Goal: Entertainment & Leisure: Consume media (video, audio)

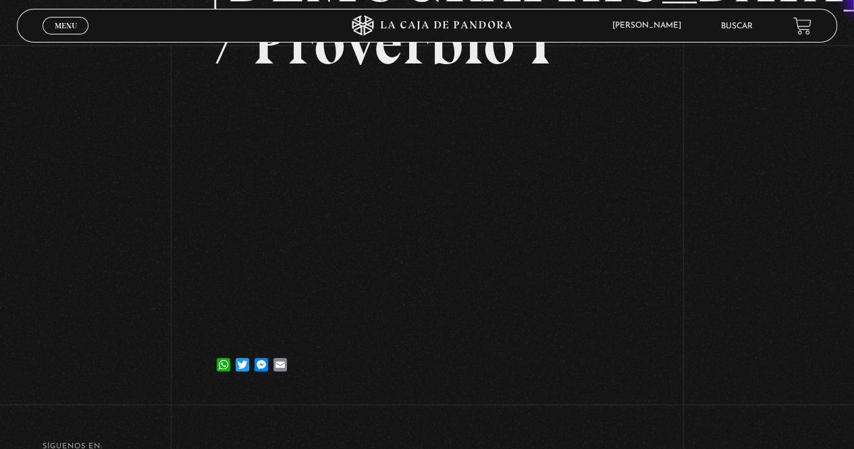
scroll to position [202, 0]
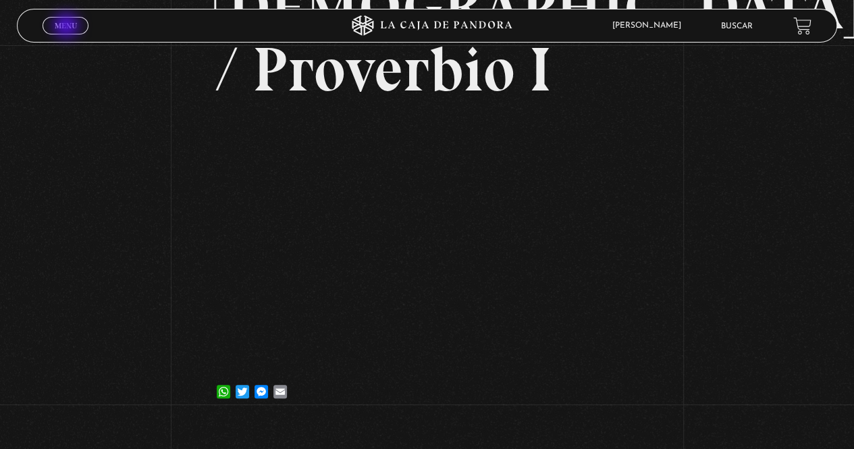
click at [67, 27] on span "Menu" at bounding box center [66, 26] width 22 height 8
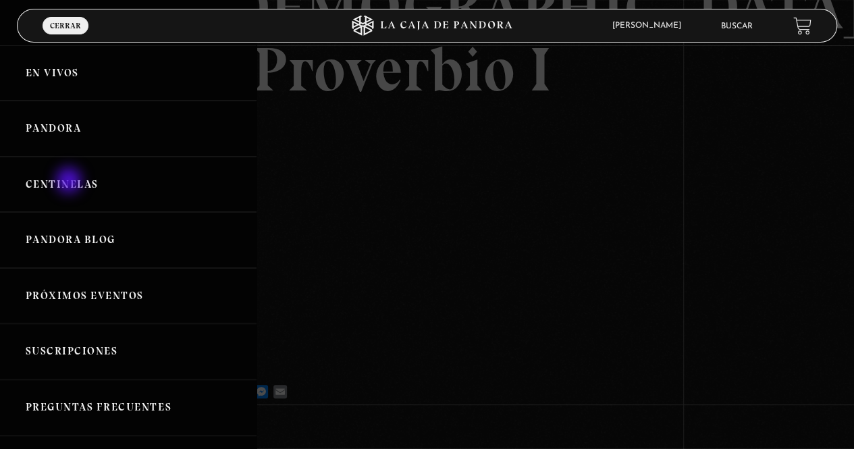
click at [70, 182] on link "Centinelas" at bounding box center [128, 185] width 256 height 56
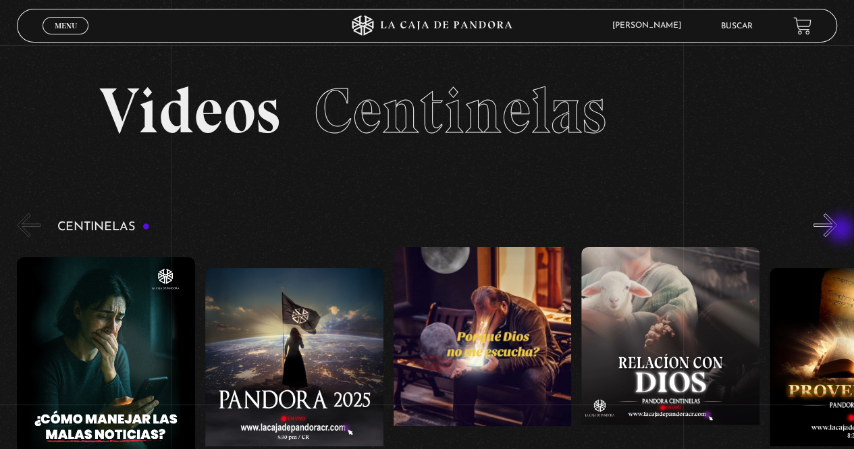
click at [837, 230] on button "»" at bounding box center [825, 225] width 24 height 24
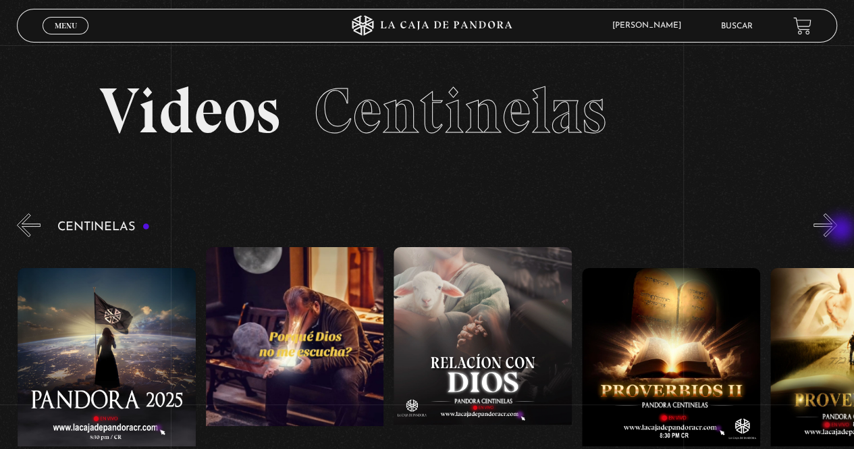
scroll to position [0, 188]
click at [837, 230] on button "»" at bounding box center [825, 225] width 24 height 24
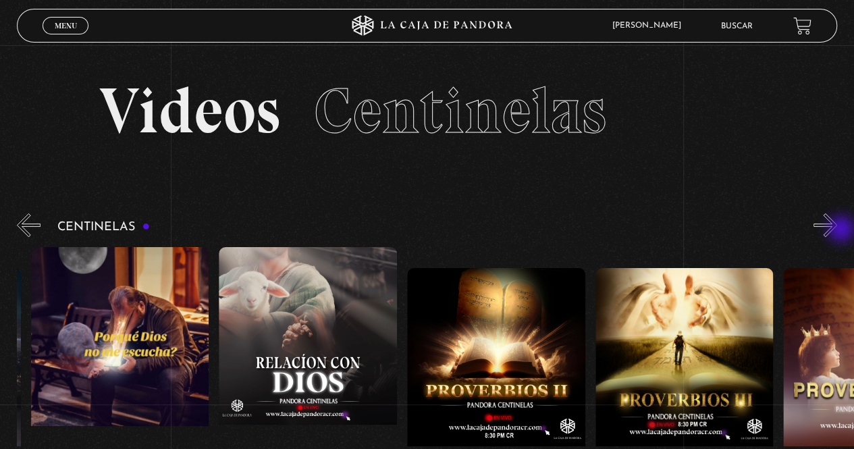
click at [837, 230] on button "»" at bounding box center [825, 225] width 24 height 24
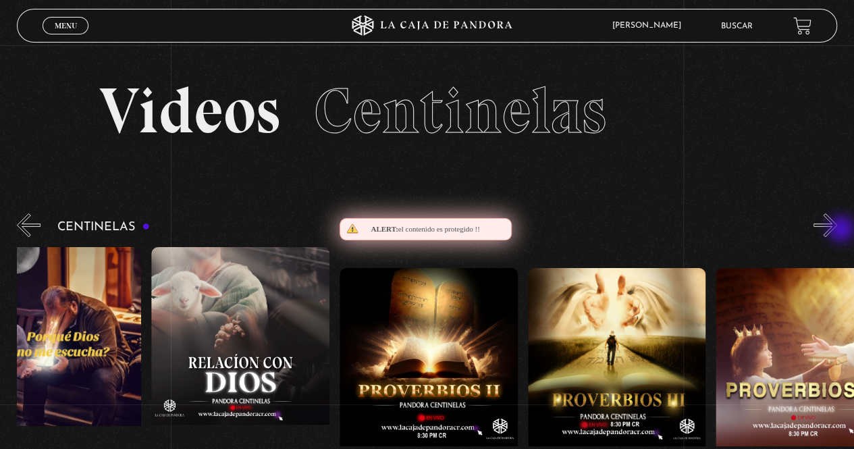
click at [837, 230] on button "»" at bounding box center [825, 225] width 24 height 24
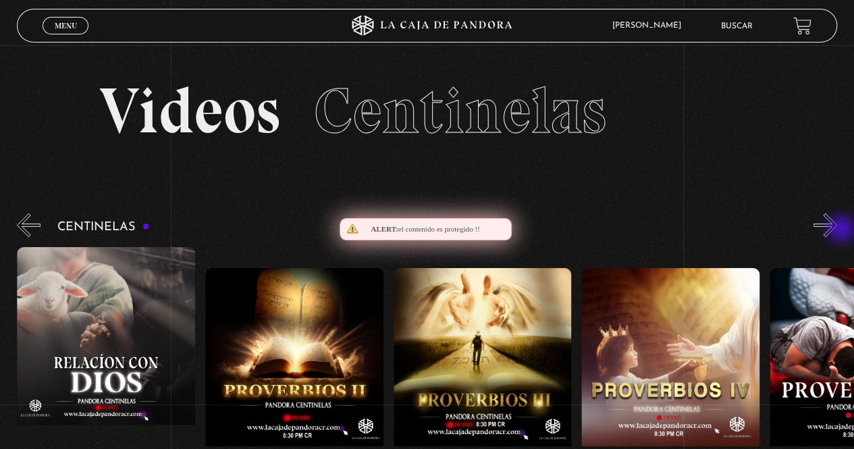
click at [837, 230] on button "»" at bounding box center [825, 225] width 24 height 24
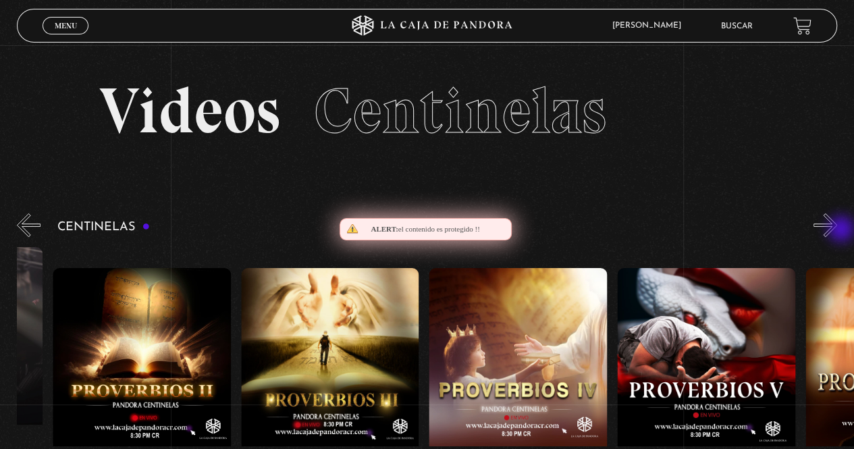
click at [837, 230] on button "»" at bounding box center [825, 225] width 24 height 24
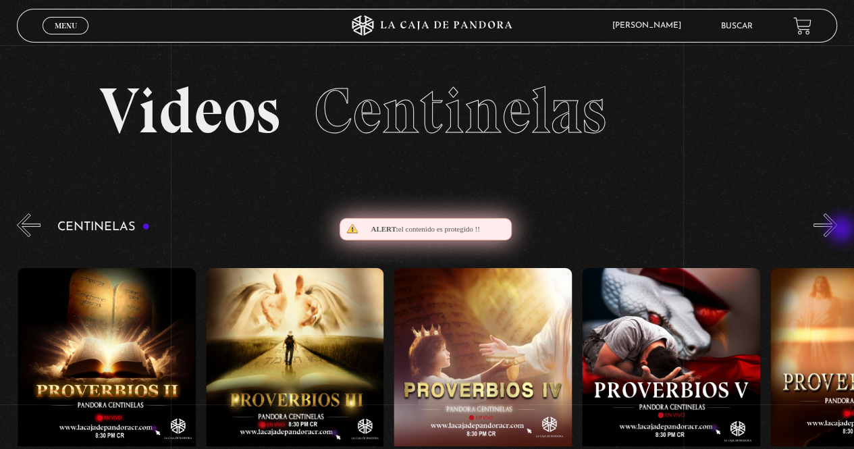
click at [837, 230] on button "»" at bounding box center [825, 225] width 24 height 24
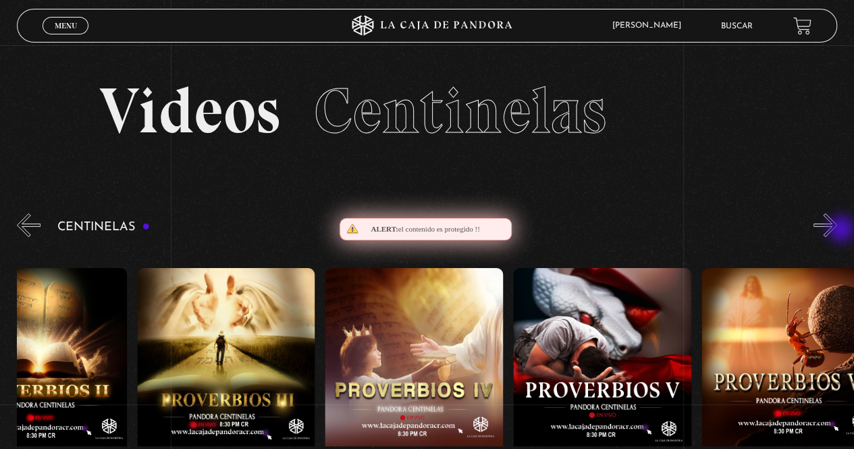
click at [837, 230] on button "»" at bounding box center [825, 225] width 24 height 24
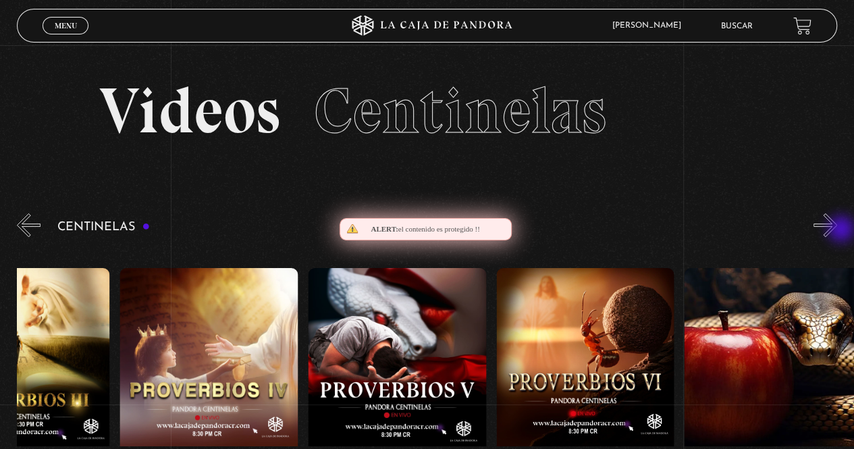
click at [837, 230] on button "»" at bounding box center [825, 225] width 24 height 24
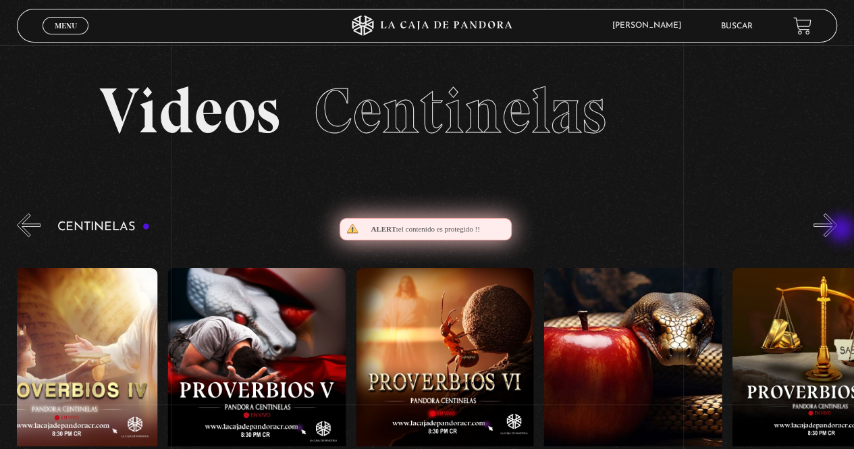
click at [837, 230] on button "»" at bounding box center [825, 225] width 24 height 24
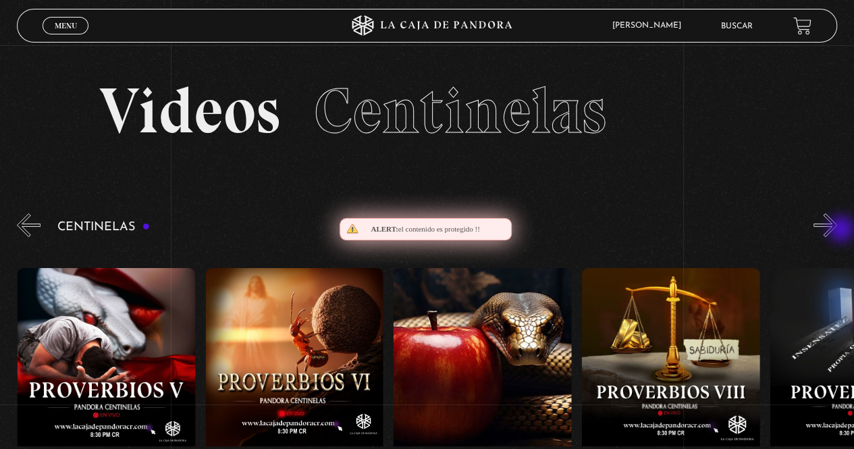
click at [837, 230] on button "»" at bounding box center [825, 225] width 24 height 24
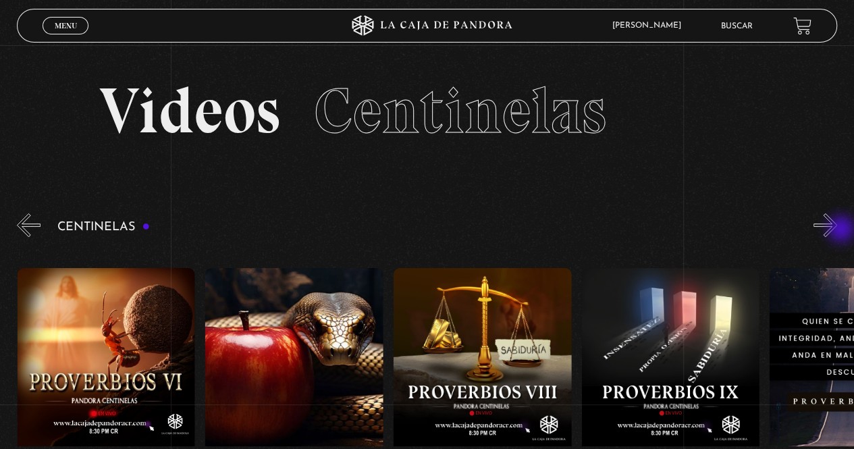
click at [837, 230] on button "»" at bounding box center [825, 225] width 24 height 24
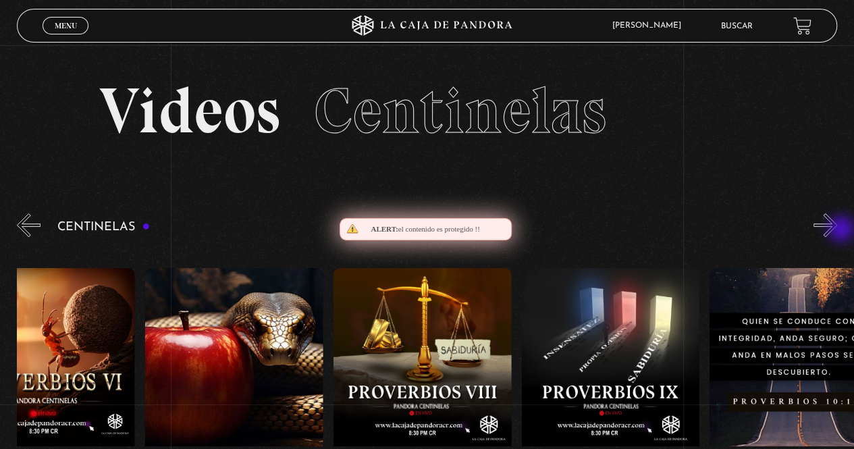
click at [837, 230] on button "»" at bounding box center [825, 225] width 24 height 24
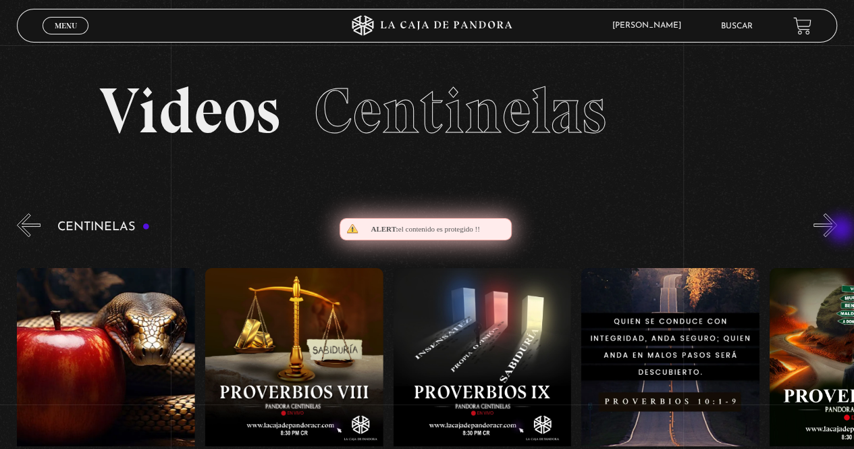
click at [837, 230] on button "»" at bounding box center [825, 225] width 24 height 24
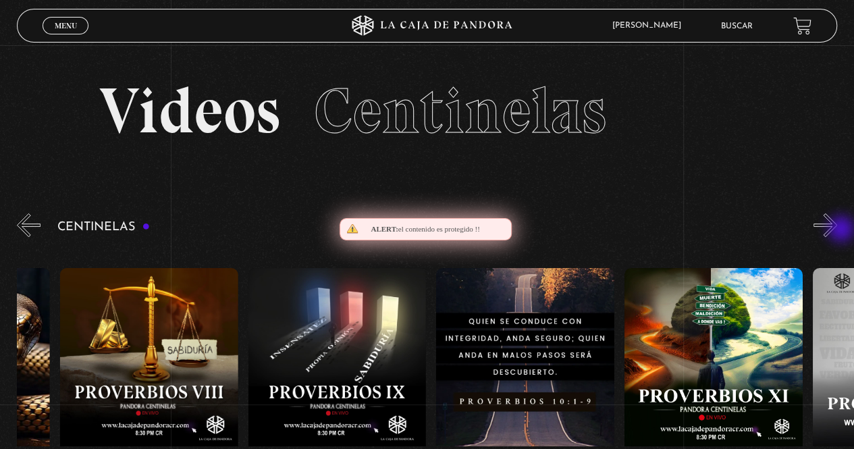
click at [837, 230] on button "»" at bounding box center [825, 225] width 24 height 24
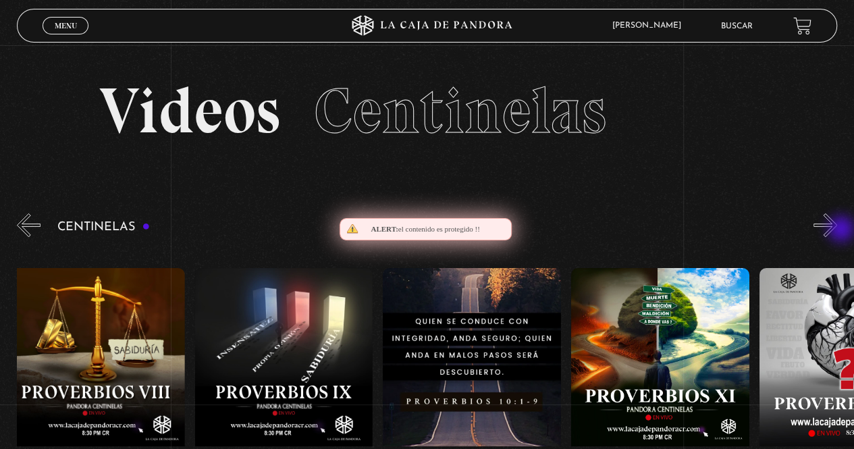
click at [837, 230] on button "»" at bounding box center [825, 225] width 24 height 24
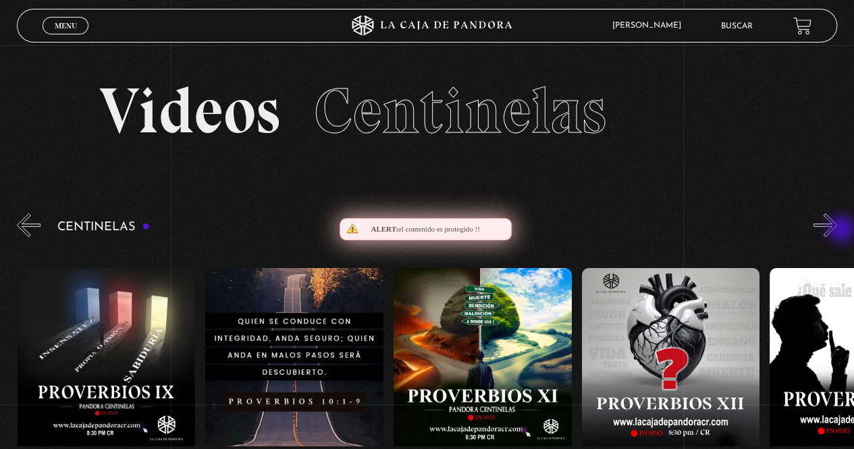
click at [837, 230] on button "»" at bounding box center [825, 225] width 24 height 24
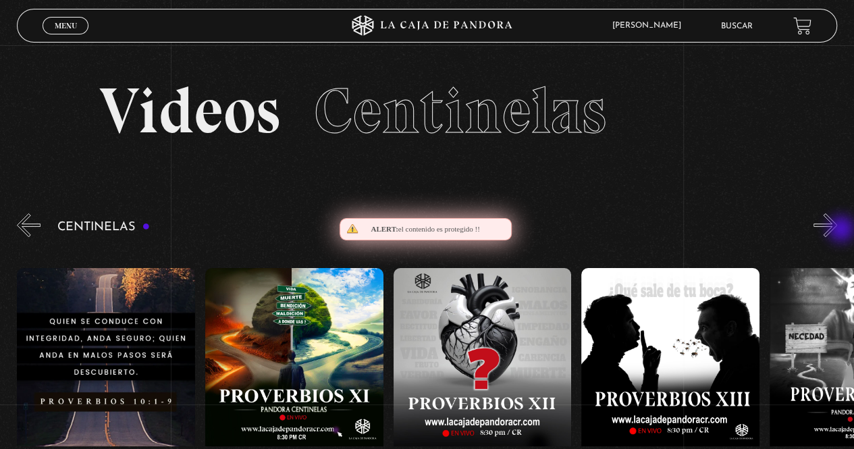
click at [837, 230] on button "»" at bounding box center [825, 225] width 24 height 24
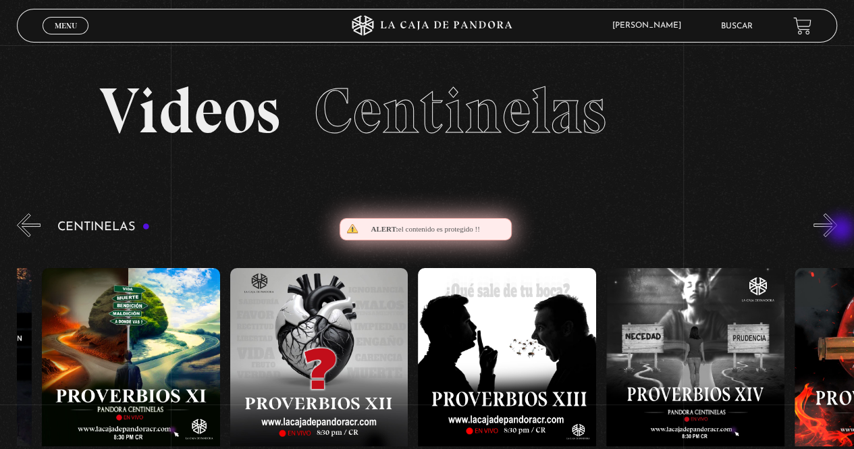
click at [837, 230] on button "»" at bounding box center [825, 225] width 24 height 24
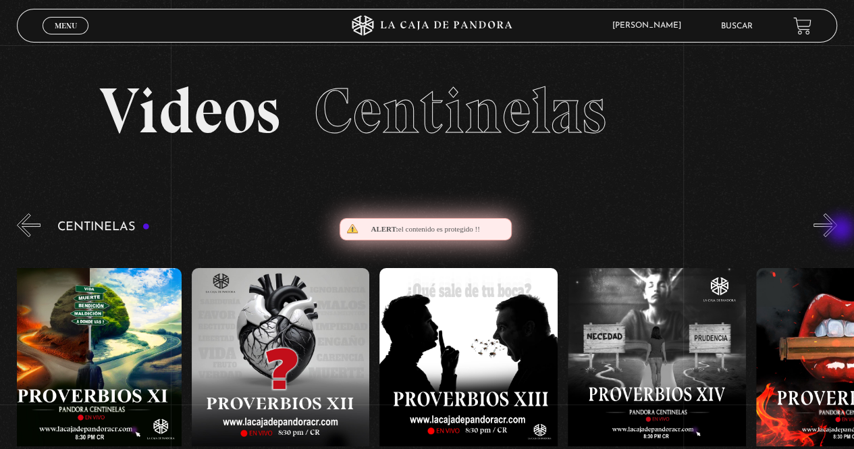
click at [837, 230] on button "»" at bounding box center [825, 225] width 24 height 24
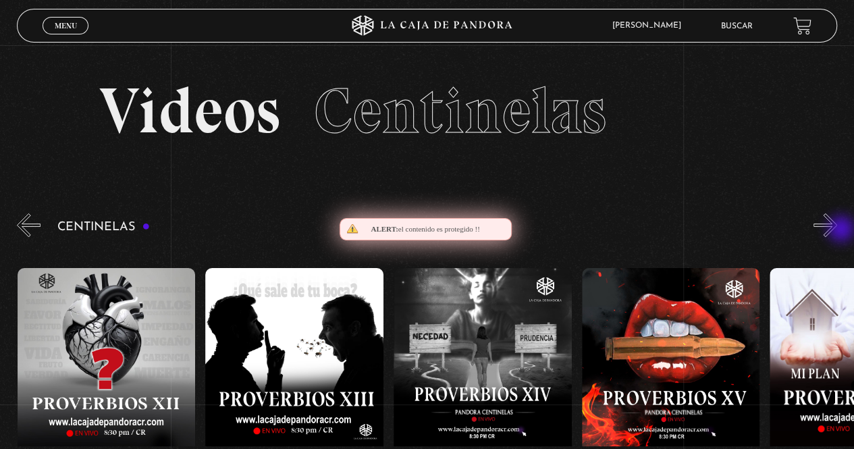
click at [837, 230] on button "»" at bounding box center [825, 225] width 24 height 24
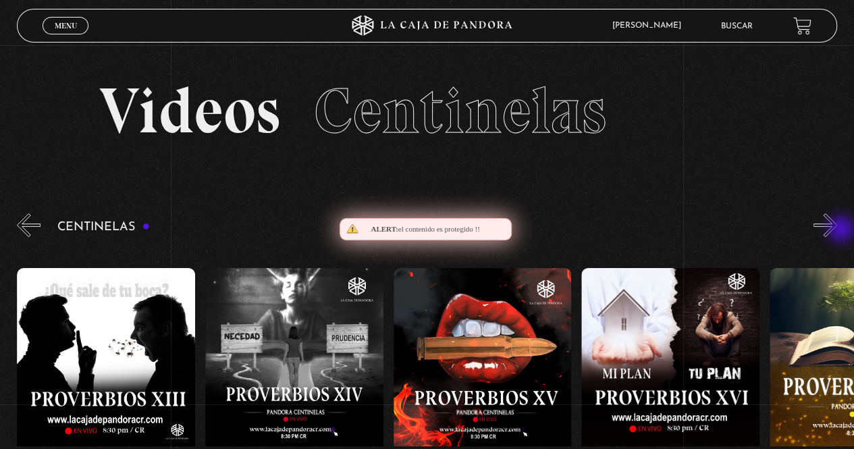
click at [837, 230] on button "»" at bounding box center [825, 225] width 24 height 24
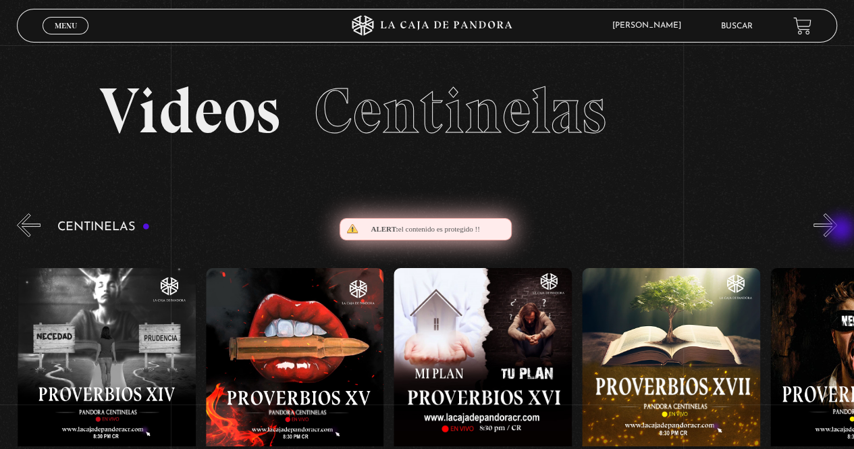
click at [837, 230] on button "»" at bounding box center [825, 225] width 24 height 24
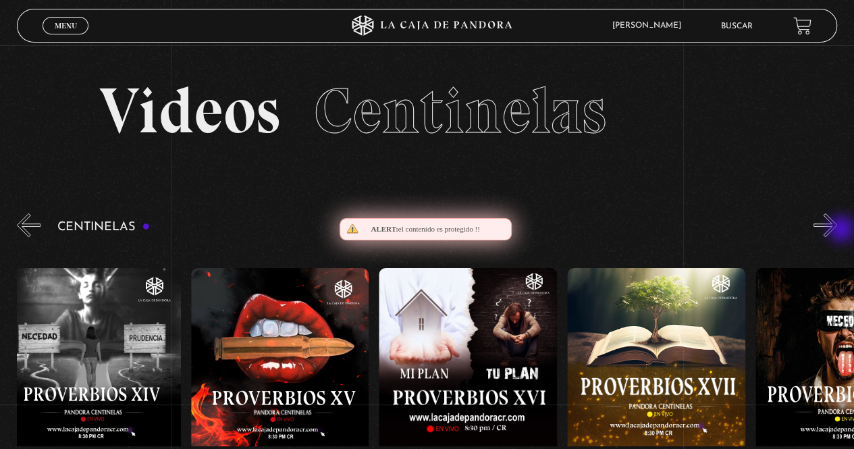
click at [837, 230] on button "»" at bounding box center [825, 225] width 24 height 24
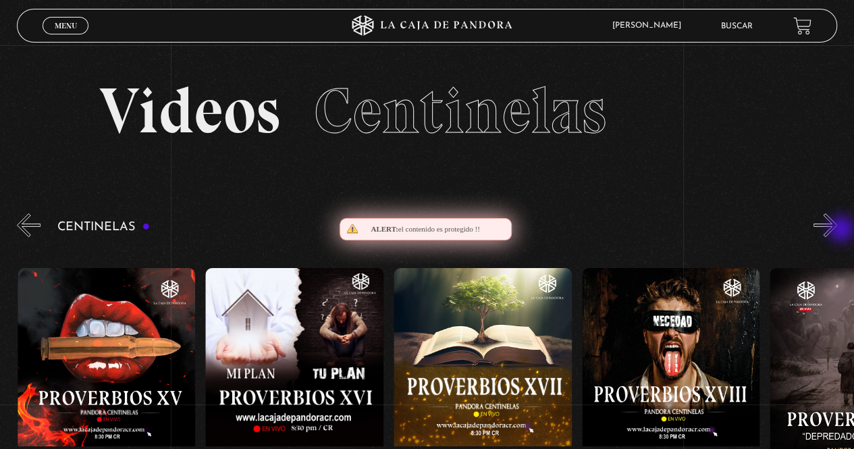
click at [837, 230] on button "»" at bounding box center [825, 225] width 24 height 24
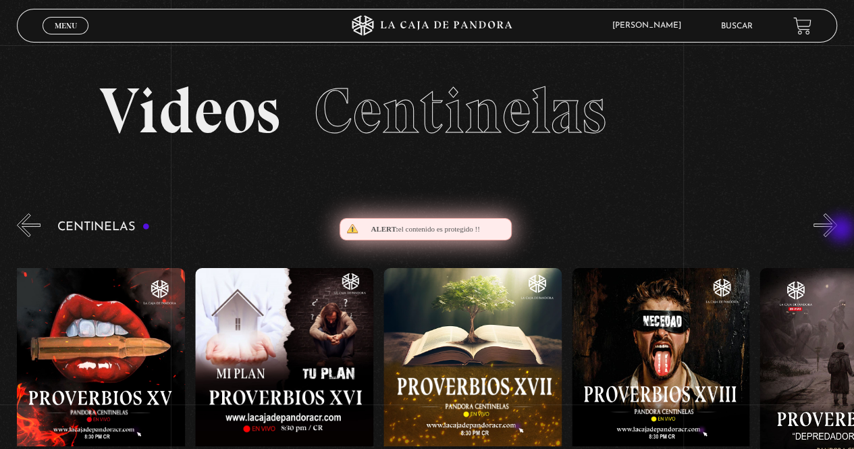
click at [837, 230] on button "»" at bounding box center [825, 225] width 24 height 24
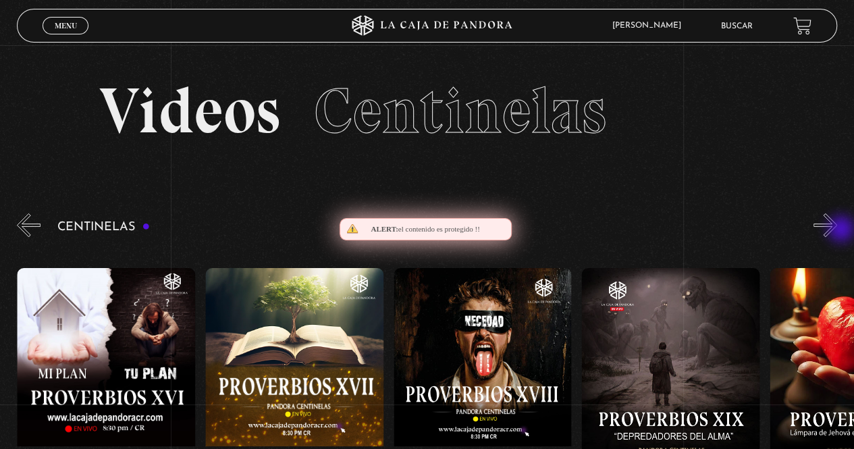
click at [837, 230] on button "»" at bounding box center [825, 225] width 24 height 24
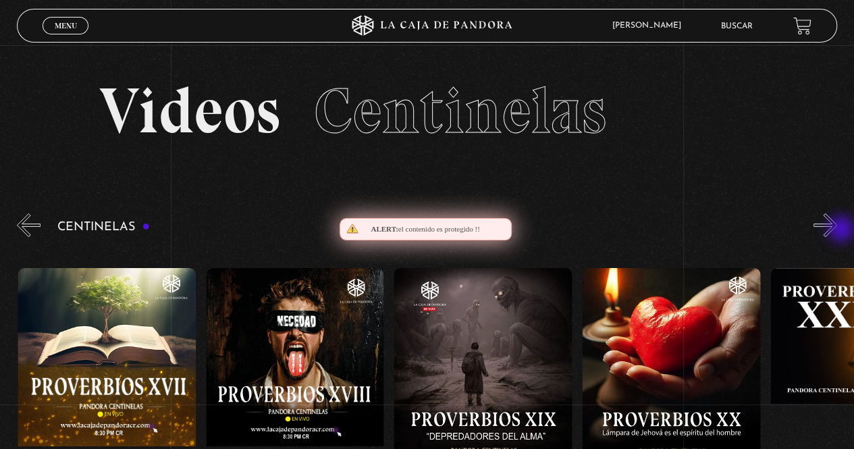
click at [837, 230] on button "»" at bounding box center [825, 225] width 24 height 24
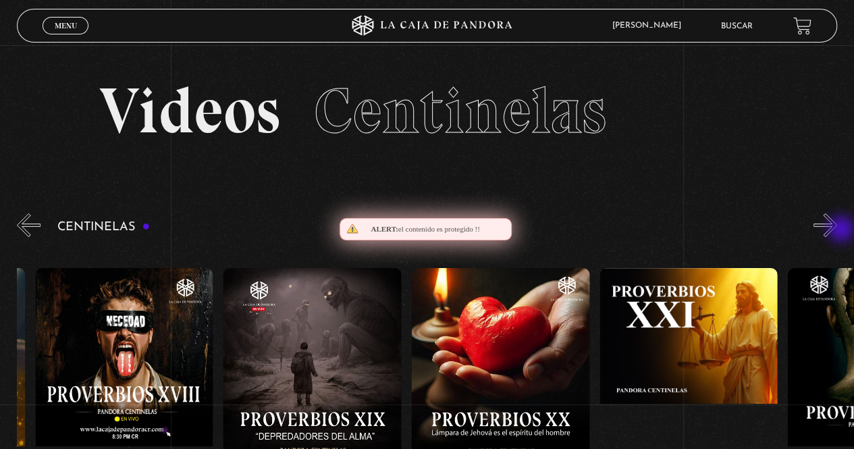
click at [837, 230] on button "»" at bounding box center [825, 225] width 24 height 24
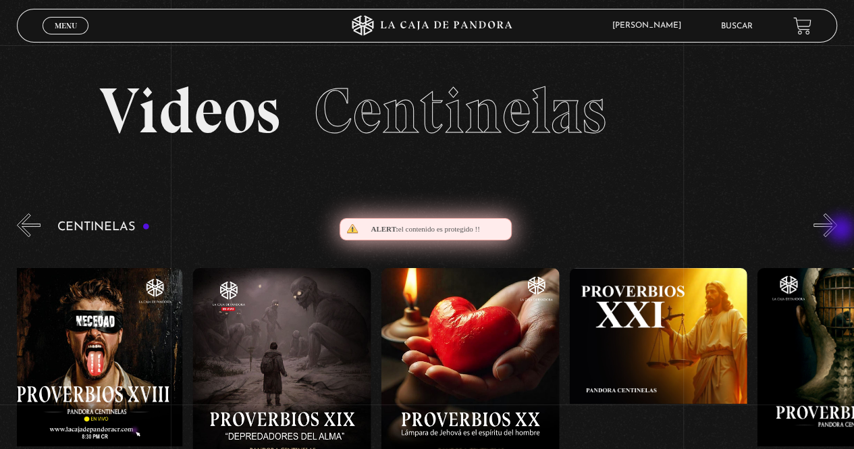
click at [837, 230] on button "»" at bounding box center [825, 225] width 24 height 24
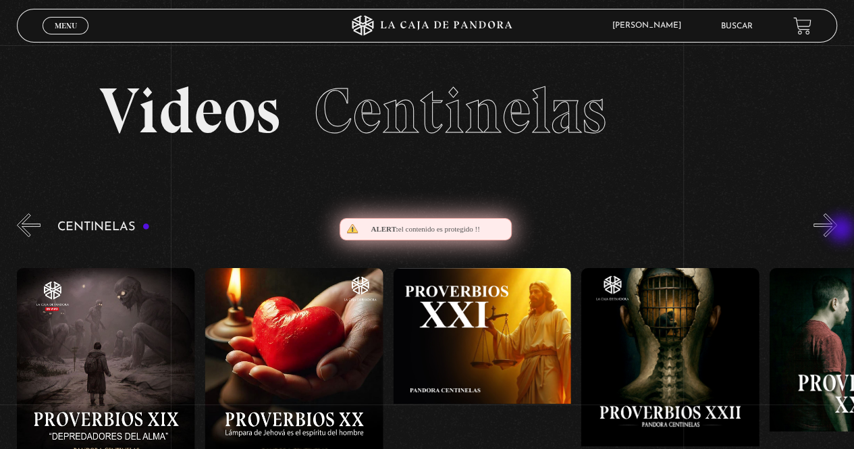
click at [837, 230] on button "»" at bounding box center [825, 225] width 24 height 24
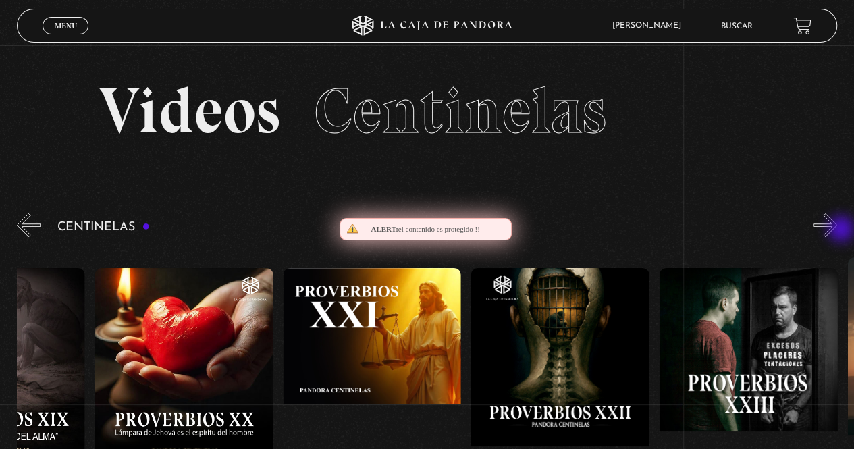
click at [837, 230] on button "»" at bounding box center [825, 225] width 24 height 24
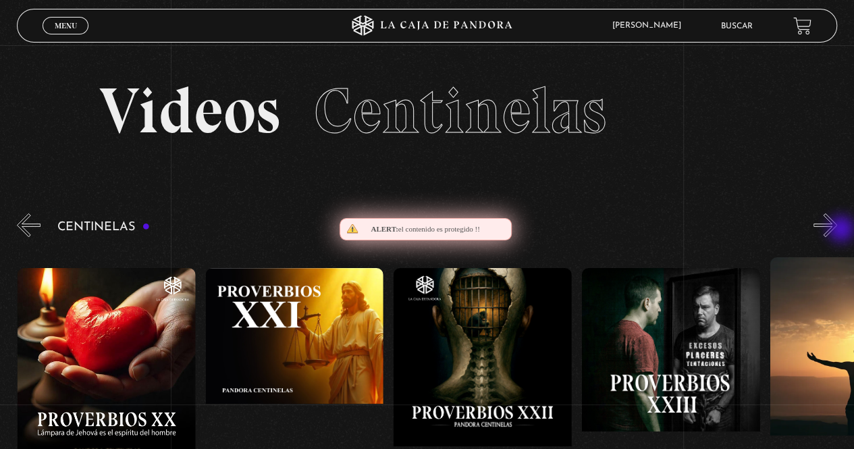
click at [837, 230] on button "»" at bounding box center [825, 225] width 24 height 24
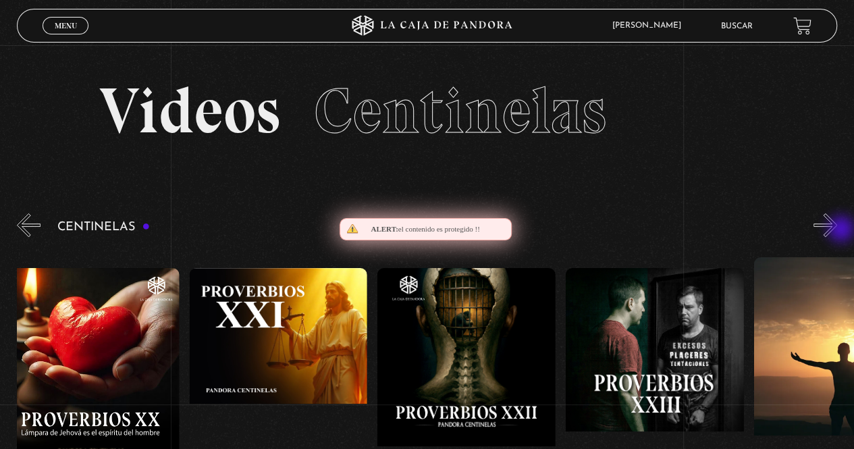
click at [837, 230] on button "»" at bounding box center [825, 225] width 24 height 24
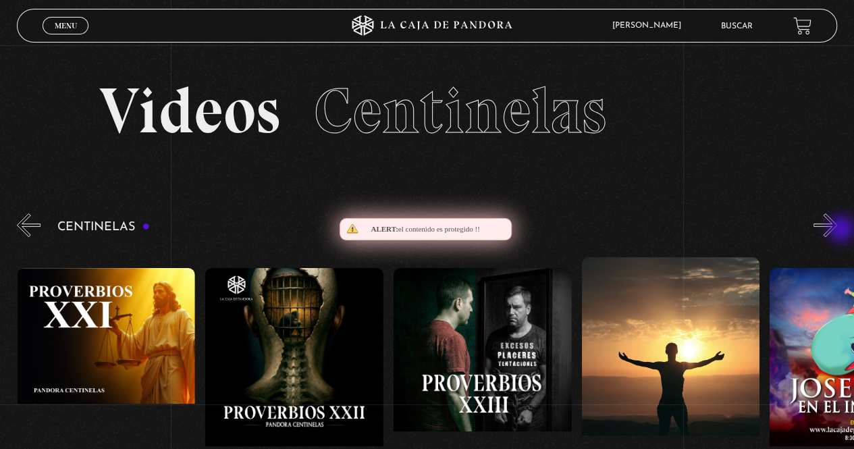
click at [837, 230] on button "»" at bounding box center [825, 225] width 24 height 24
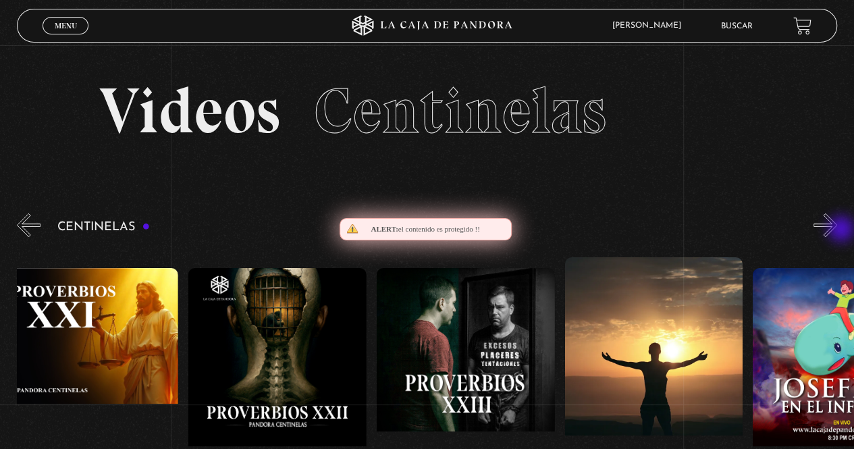
click at [837, 230] on button "»" at bounding box center [825, 225] width 24 height 24
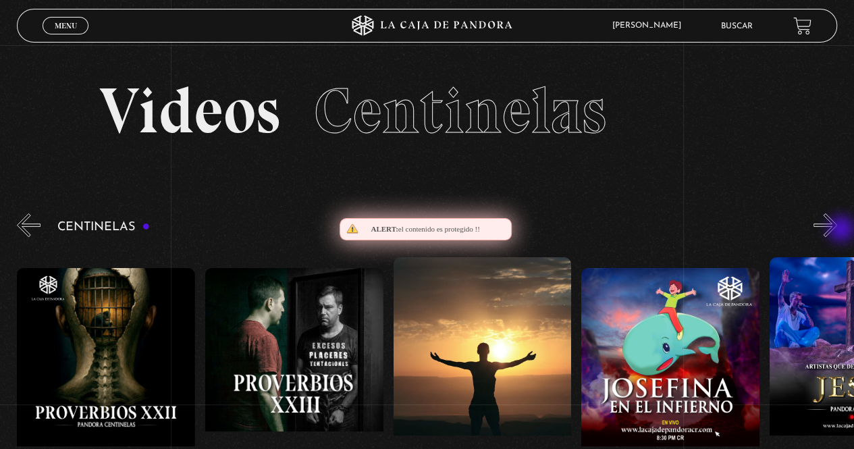
click at [837, 230] on button "»" at bounding box center [825, 225] width 24 height 24
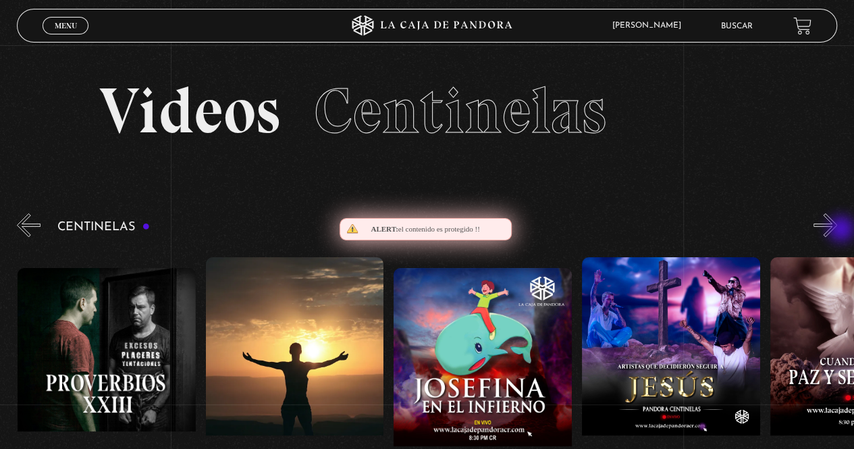
scroll to position [0, 4701]
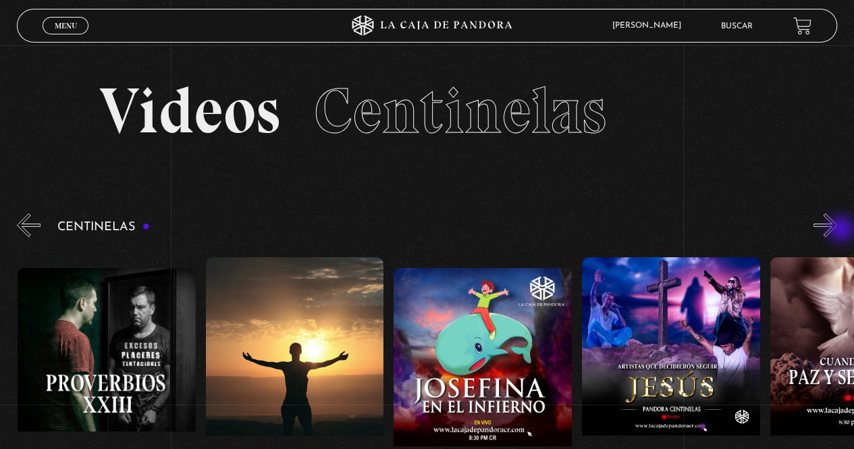
click at [837, 230] on button "»" at bounding box center [825, 225] width 24 height 24
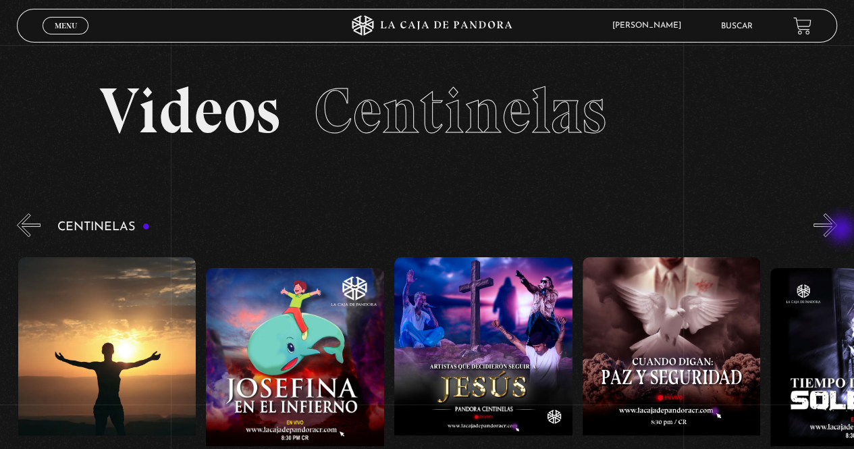
scroll to position [0, 4890]
click at [837, 230] on button "»" at bounding box center [825, 225] width 24 height 24
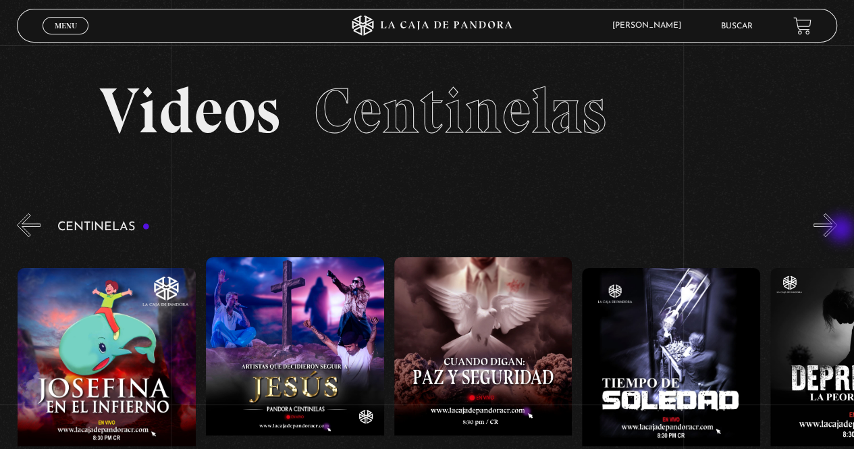
scroll to position [0, 5078]
click at [837, 230] on button "»" at bounding box center [825, 225] width 24 height 24
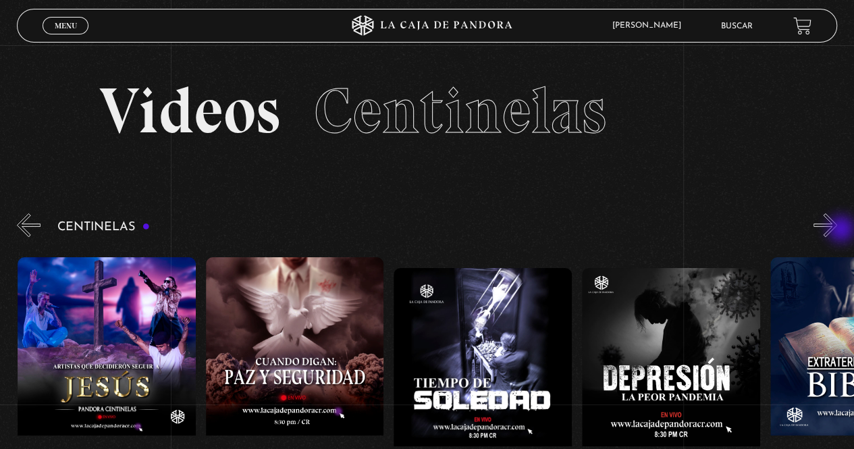
click at [837, 230] on button "»" at bounding box center [825, 225] width 24 height 24
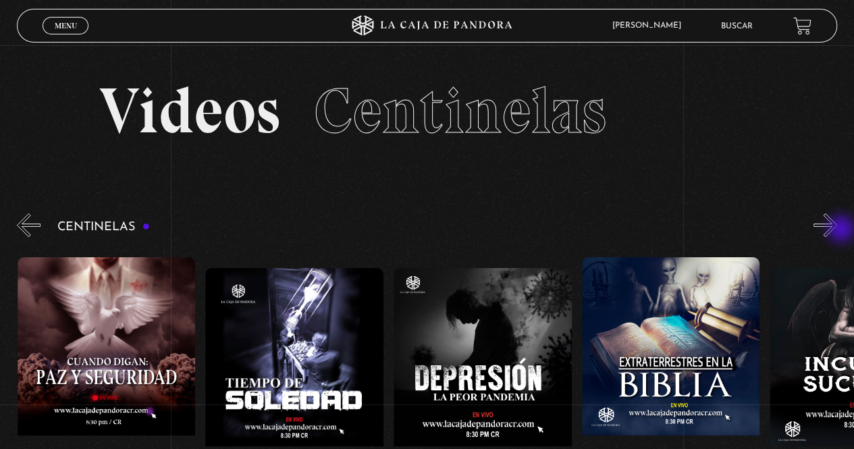
click at [837, 230] on button "»" at bounding box center [825, 225] width 24 height 24
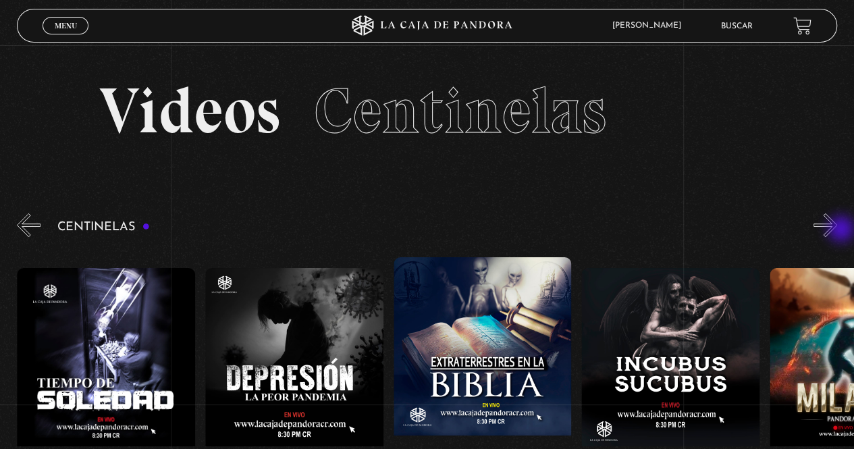
click at [837, 230] on button "»" at bounding box center [825, 225] width 24 height 24
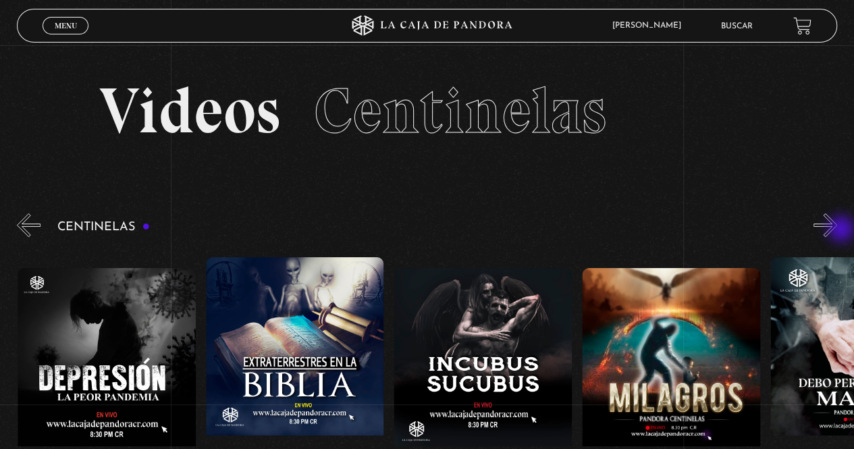
click at [837, 230] on button "»" at bounding box center [825, 225] width 24 height 24
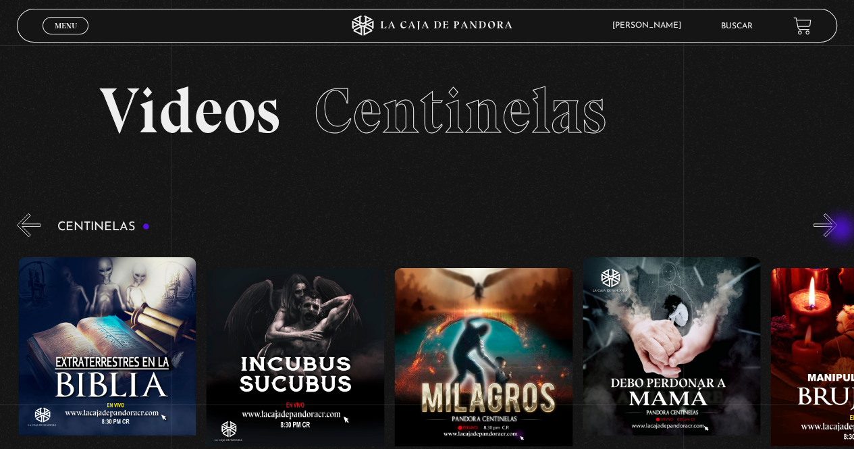
scroll to position [0, 6018]
click at [837, 230] on button "»" at bounding box center [825, 225] width 24 height 24
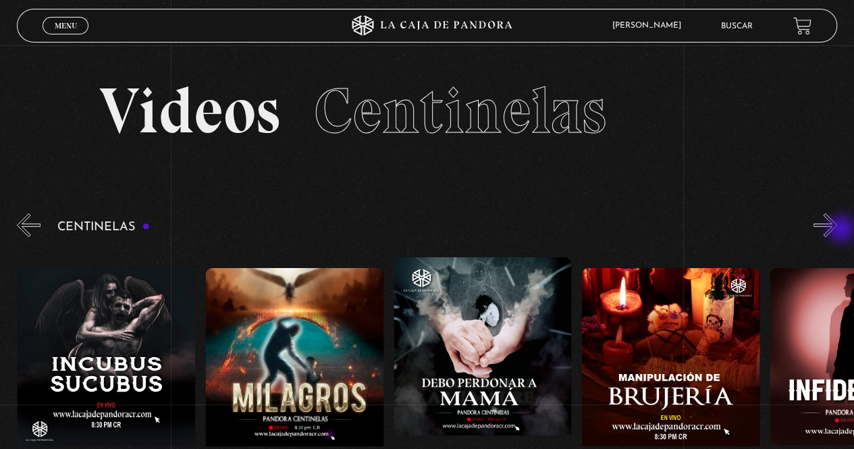
click at [837, 230] on button "»" at bounding box center [825, 225] width 24 height 24
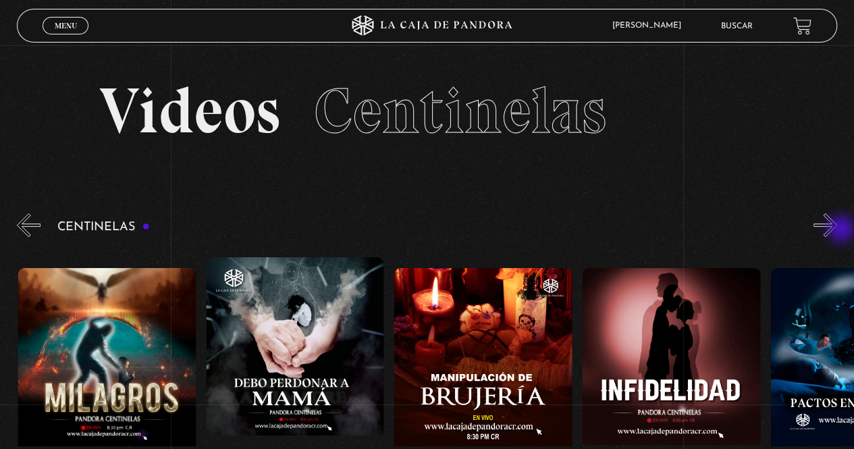
click at [837, 230] on button "»" at bounding box center [825, 225] width 24 height 24
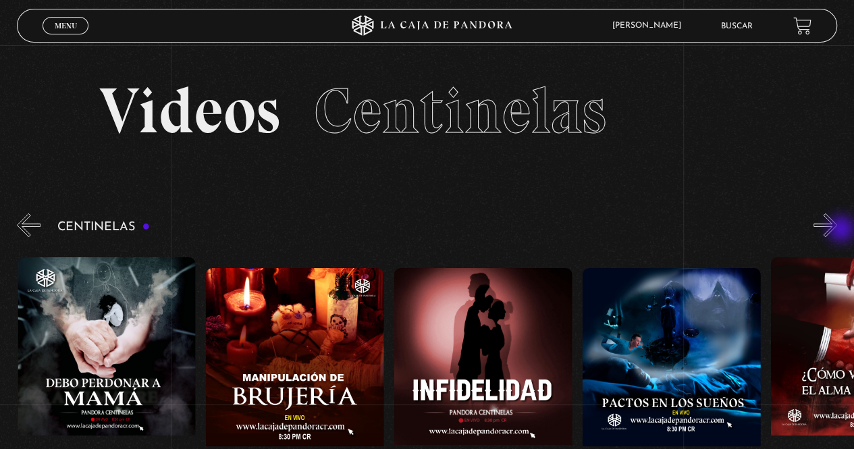
scroll to position [0, 6582]
click at [837, 230] on button "»" at bounding box center [825, 225] width 24 height 24
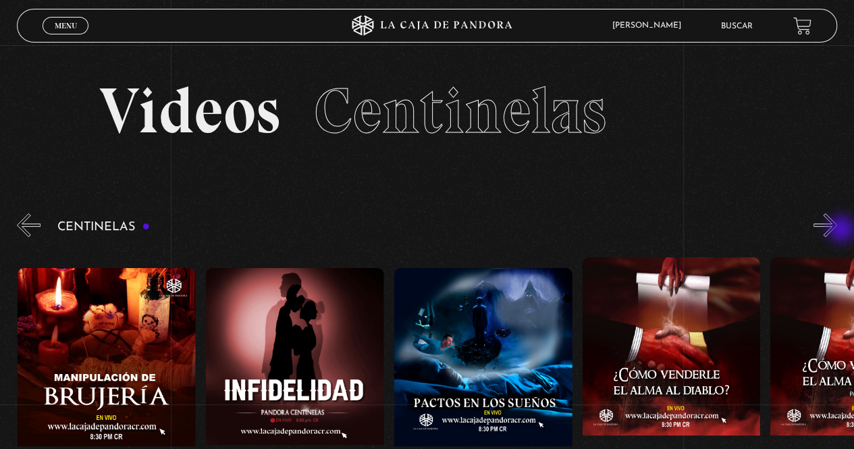
scroll to position [0, 6771]
click at [837, 230] on button "»" at bounding box center [825, 225] width 24 height 24
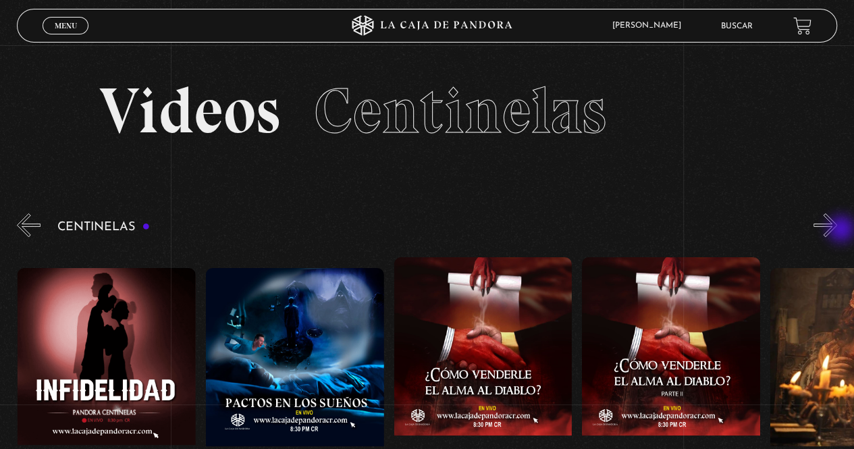
click at [837, 230] on button "»" at bounding box center [825, 225] width 24 height 24
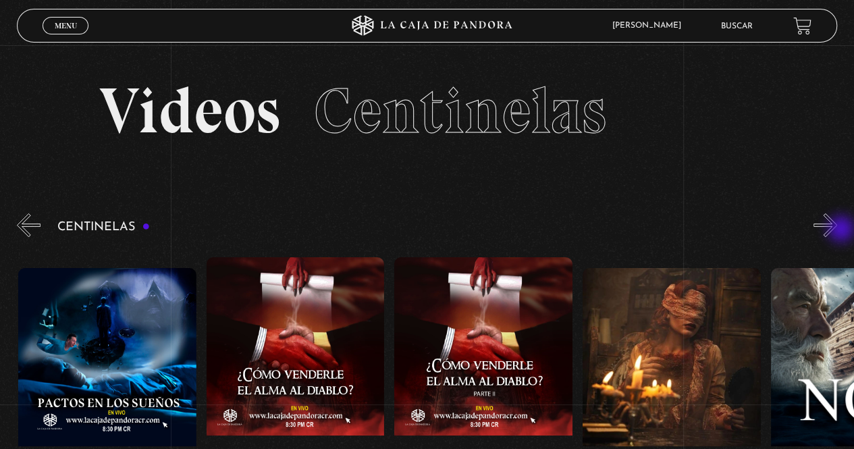
scroll to position [0, 7146]
click at [837, 230] on button "»" at bounding box center [825, 225] width 24 height 24
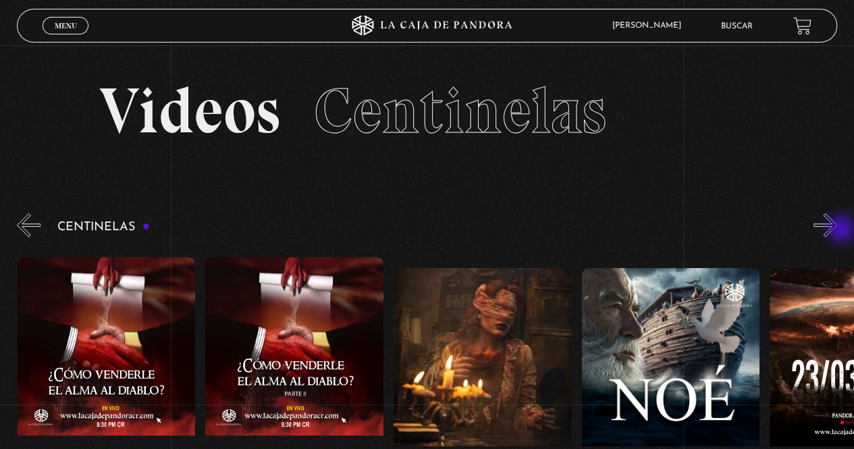
click at [837, 230] on button "»" at bounding box center [825, 225] width 24 height 24
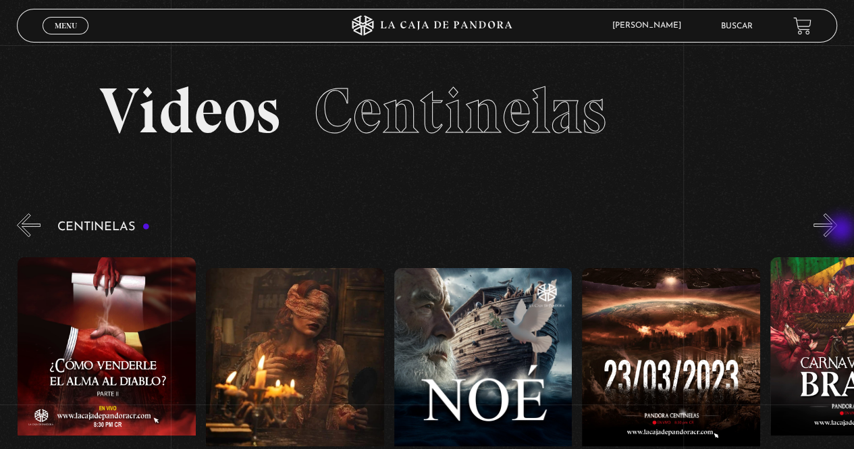
scroll to position [0, 7522]
click at [837, 230] on button "»" at bounding box center [825, 225] width 24 height 24
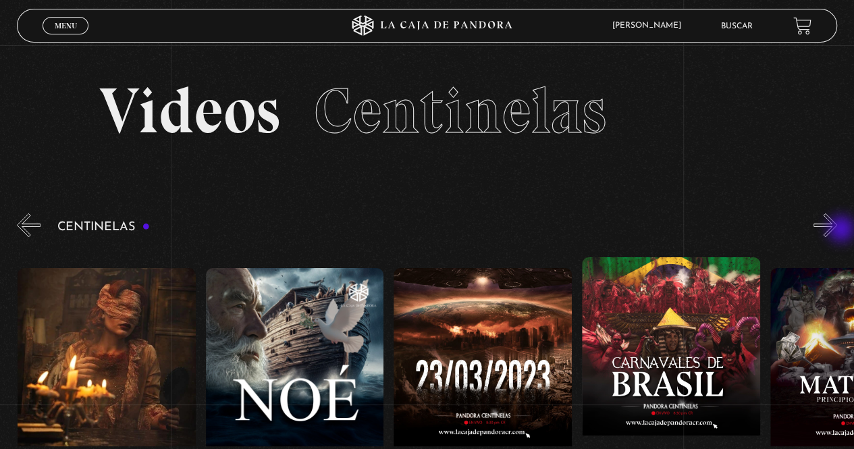
click at [837, 230] on button "»" at bounding box center [825, 225] width 24 height 24
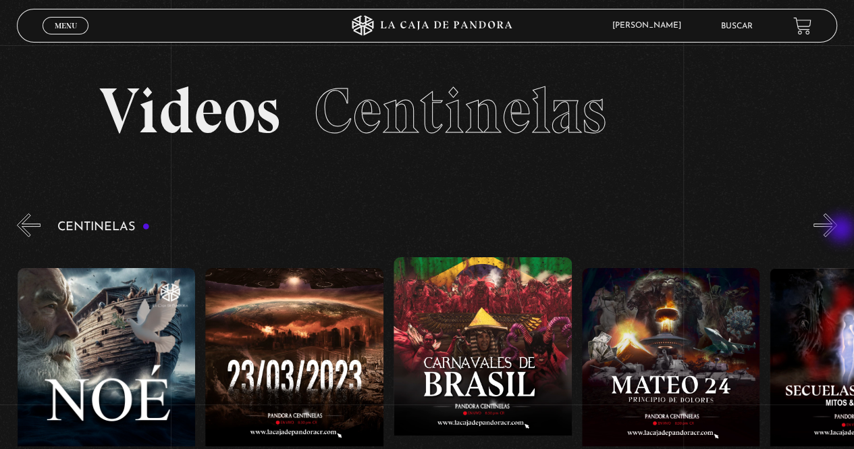
click at [837, 230] on button "»" at bounding box center [825, 225] width 24 height 24
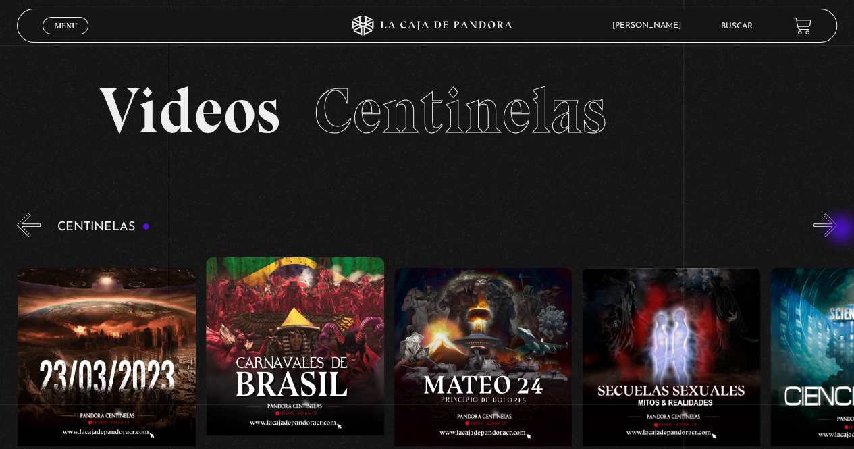
scroll to position [0, 8087]
click at [837, 230] on button "»" at bounding box center [825, 225] width 24 height 24
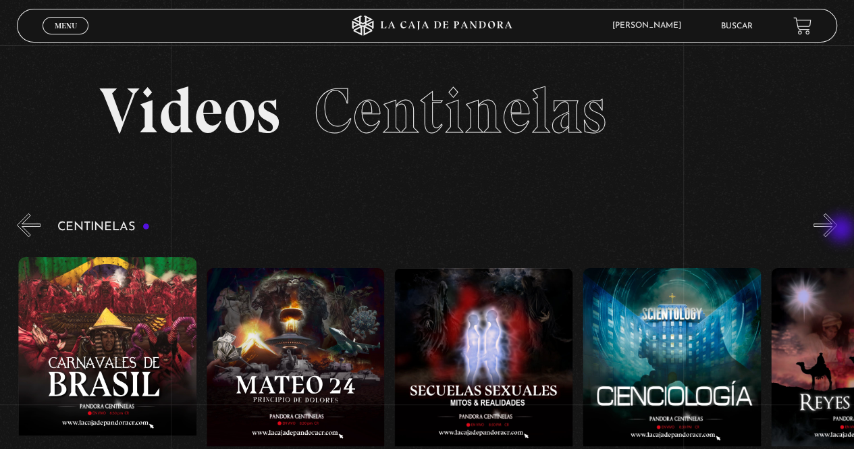
scroll to position [0, 8275]
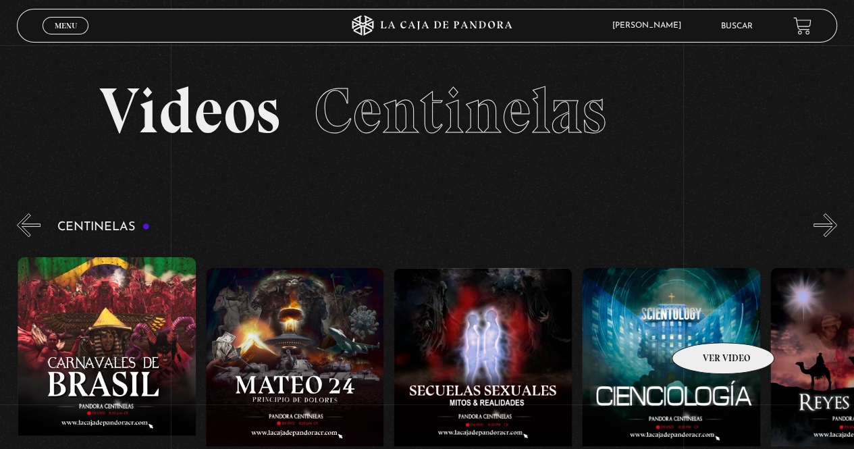
click at [705, 322] on figure at bounding box center [671, 389] width 178 height 243
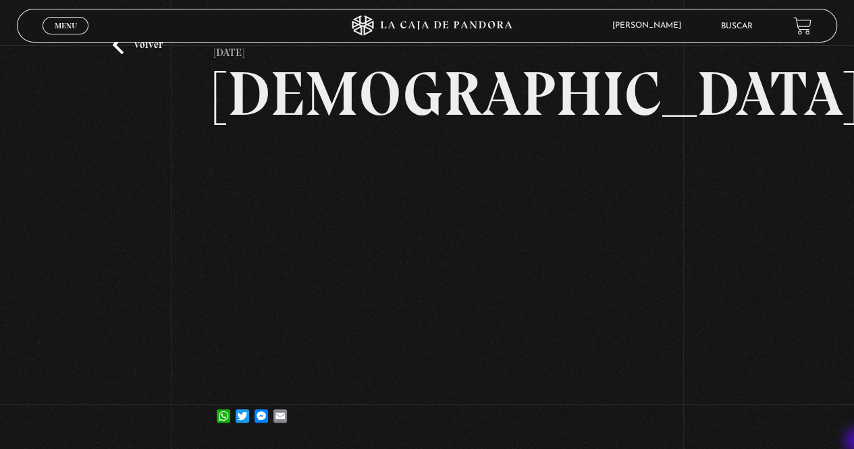
scroll to position [81, 0]
